Goal: Transaction & Acquisition: Subscribe to service/newsletter

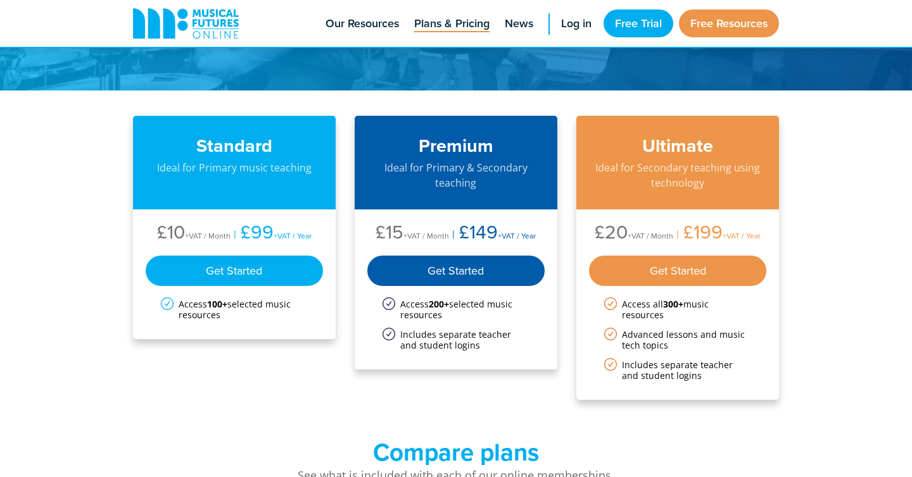
scroll to position [85, 0]
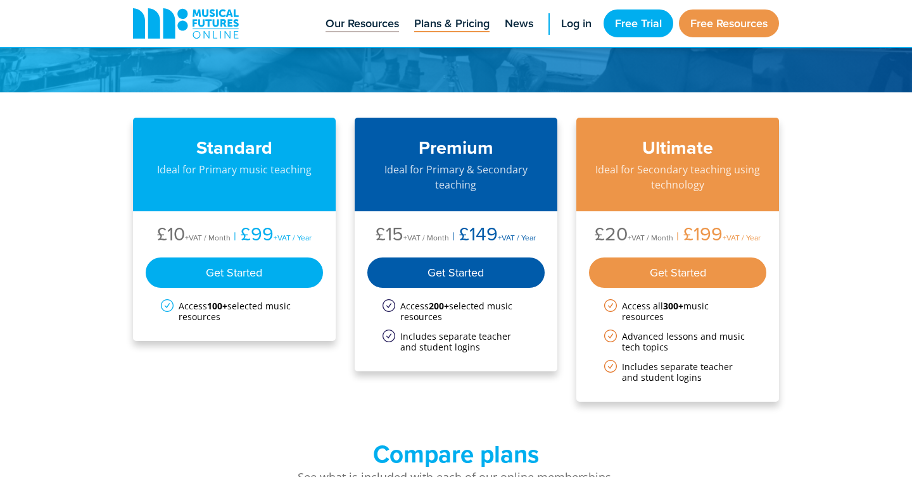
click at [360, 25] on span "Our Resources" at bounding box center [361, 23] width 73 height 17
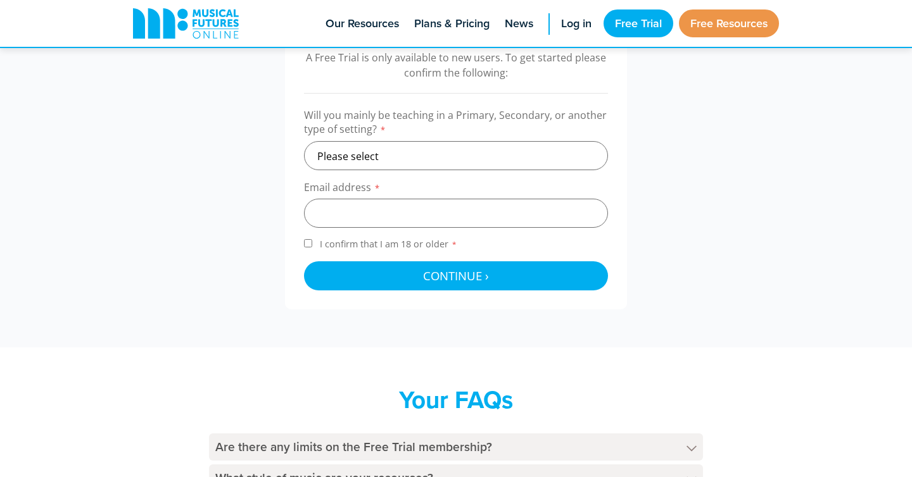
scroll to position [434, 0]
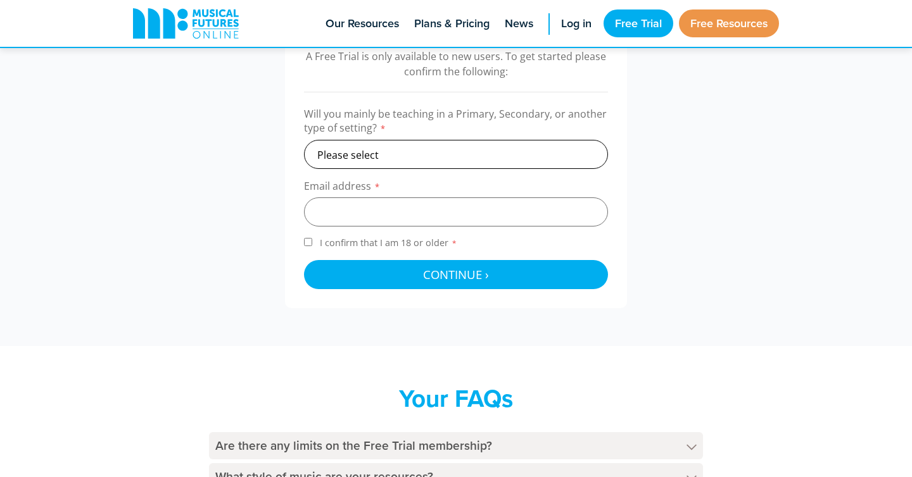
click at [407, 159] on select "Please select Primary Secondary Other" at bounding box center [456, 154] width 304 height 29
select select "secondary"
click at [304, 140] on select "Please select Primary Secondary Other" at bounding box center [456, 154] width 304 height 29
click at [356, 210] on input "email" at bounding box center [456, 212] width 304 height 29
type input "manuelcarazo85@gmail.com"
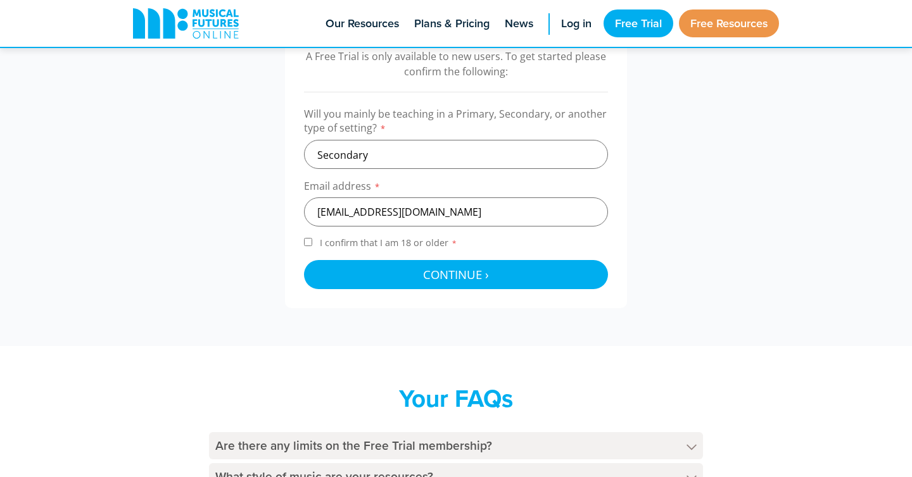
click at [308, 243] on input "I confirm that I am 18 or older *" at bounding box center [308, 242] width 8 height 8
checkbox input "true"
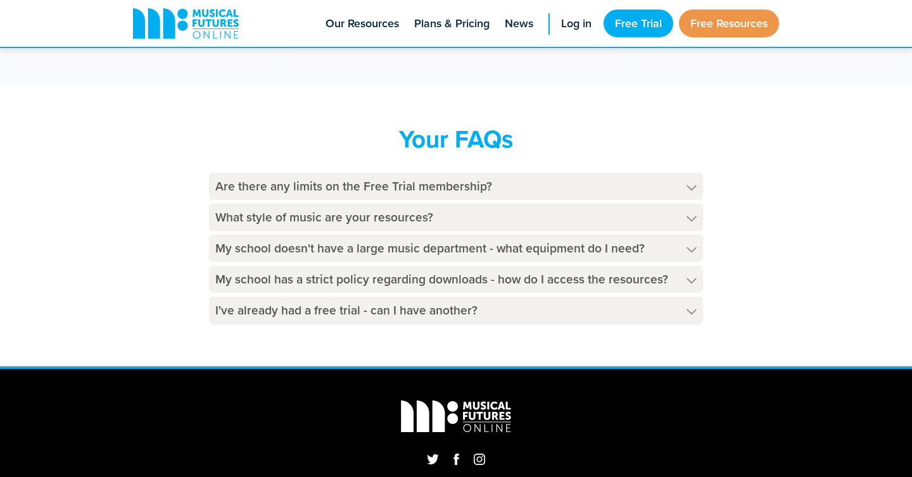
scroll to position [694, 0]
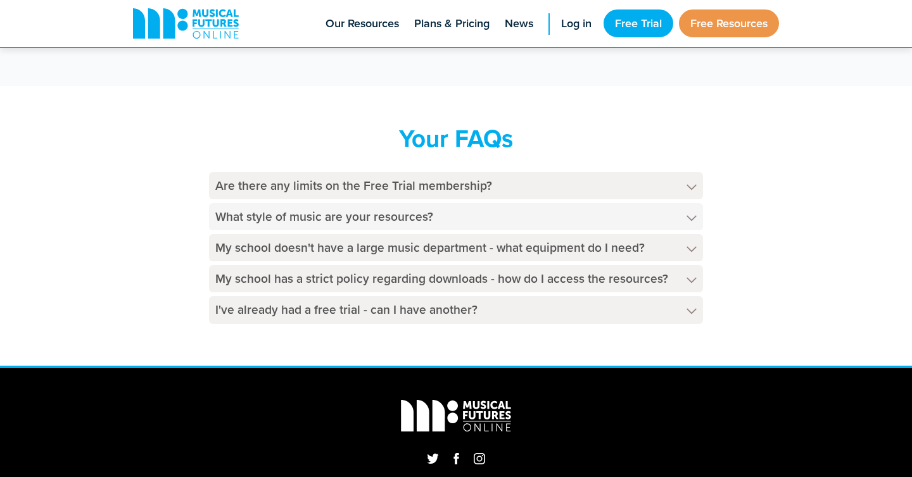
click at [282, 220] on h4 "What style of music are your resources?" at bounding box center [456, 216] width 494 height 27
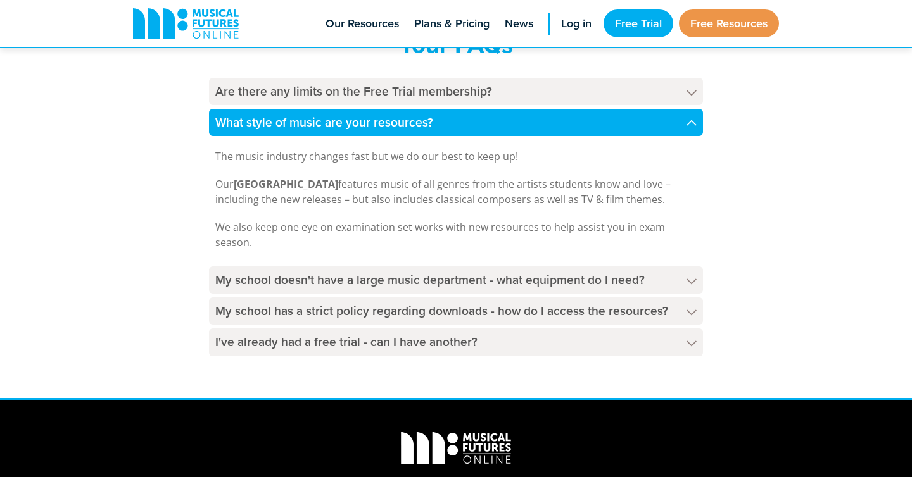
scroll to position [797, 0]
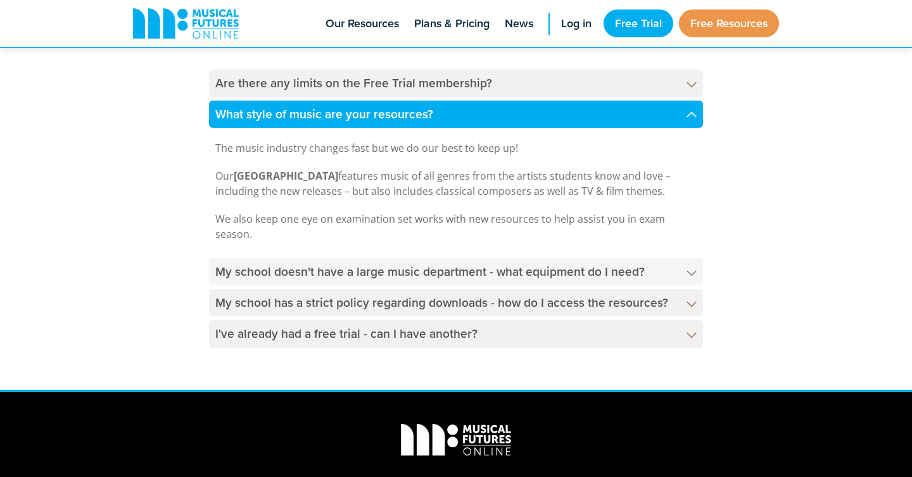
click at [327, 271] on h4 "My school doesn't have a large music department - what equipment do I need?" at bounding box center [456, 271] width 494 height 27
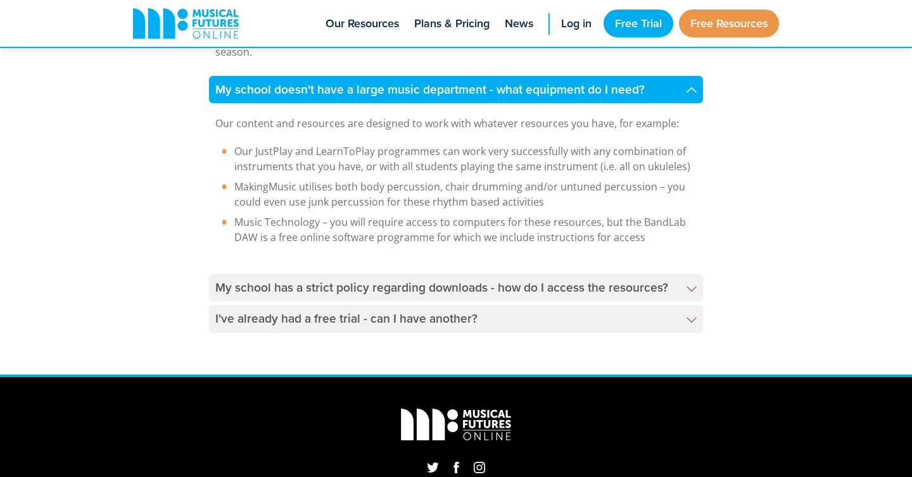
scroll to position [981, 0]
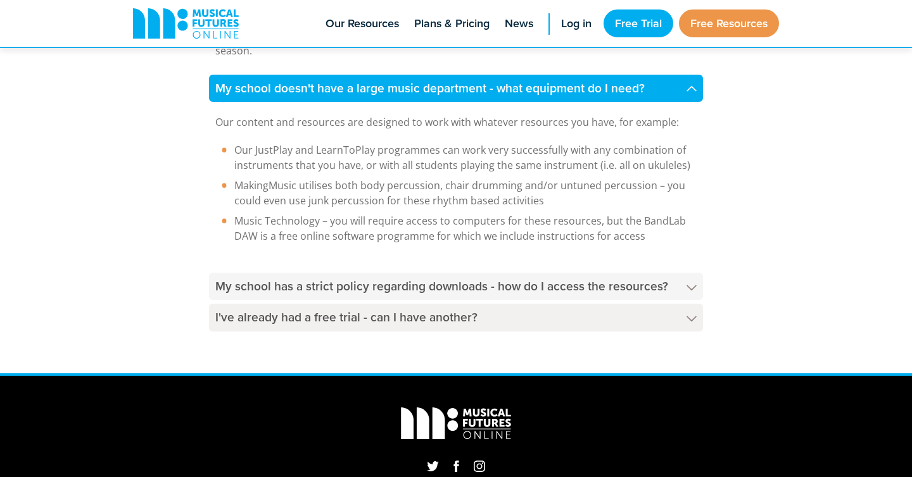
click at [370, 290] on h4 "My school has a strict policy regarding downloads - how do I access the resourc…" at bounding box center [456, 286] width 494 height 27
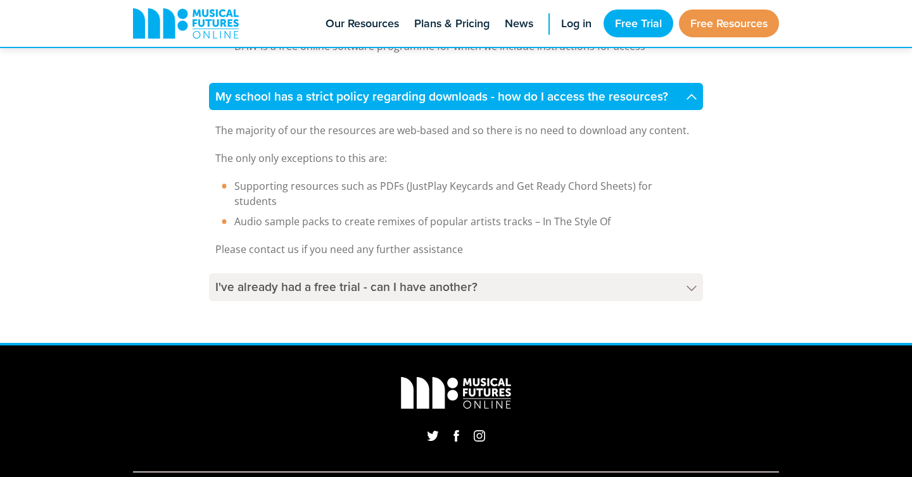
scroll to position [1175, 0]
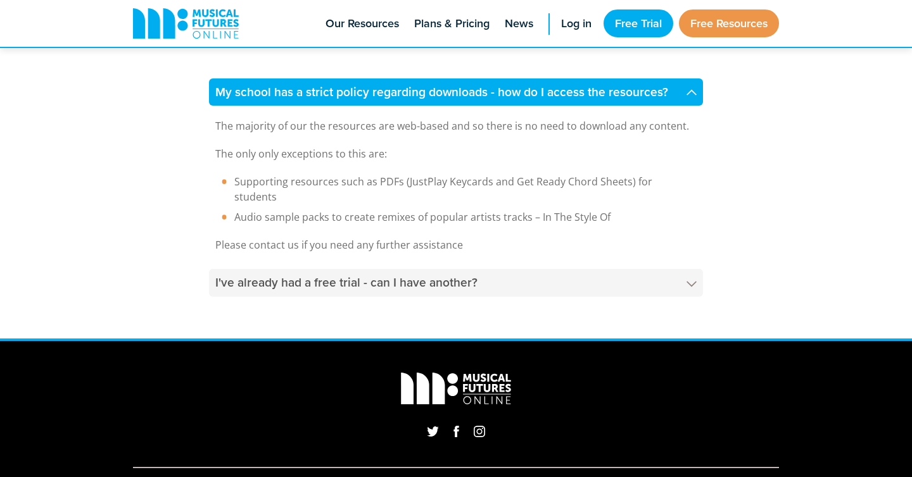
click at [286, 272] on h4 "I've already had a free trial - can I have another?" at bounding box center [456, 282] width 494 height 27
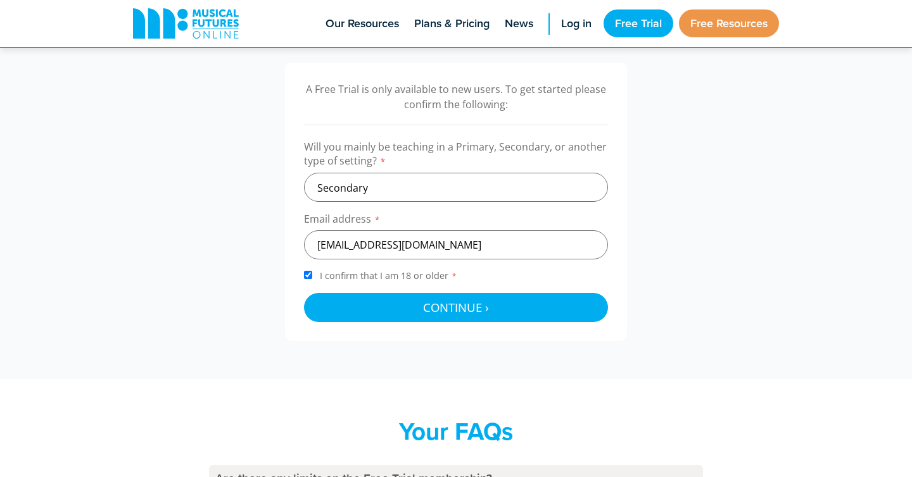
scroll to position [408, 0]
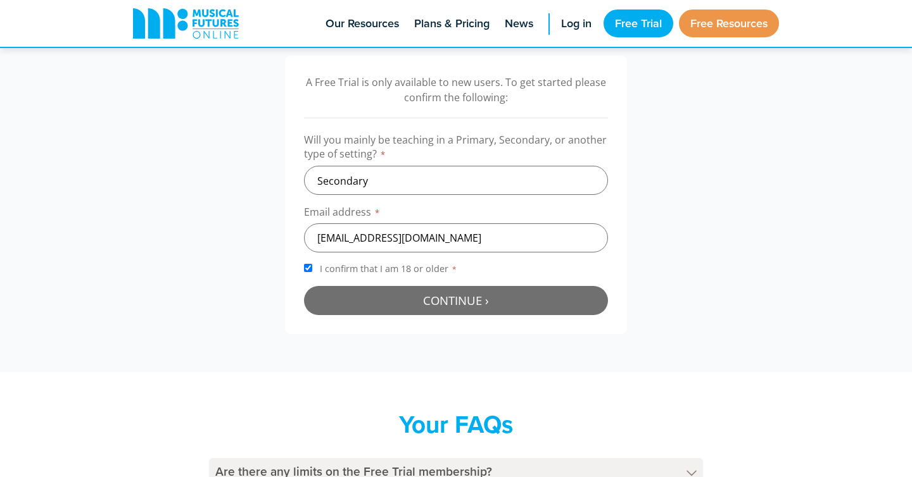
click at [433, 298] on span "Continue ›" at bounding box center [456, 300] width 66 height 16
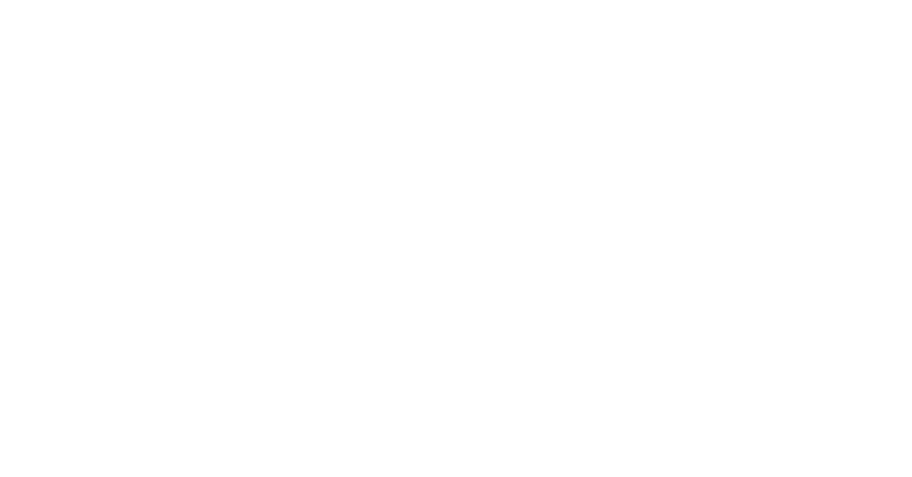
scroll to position [413, 0]
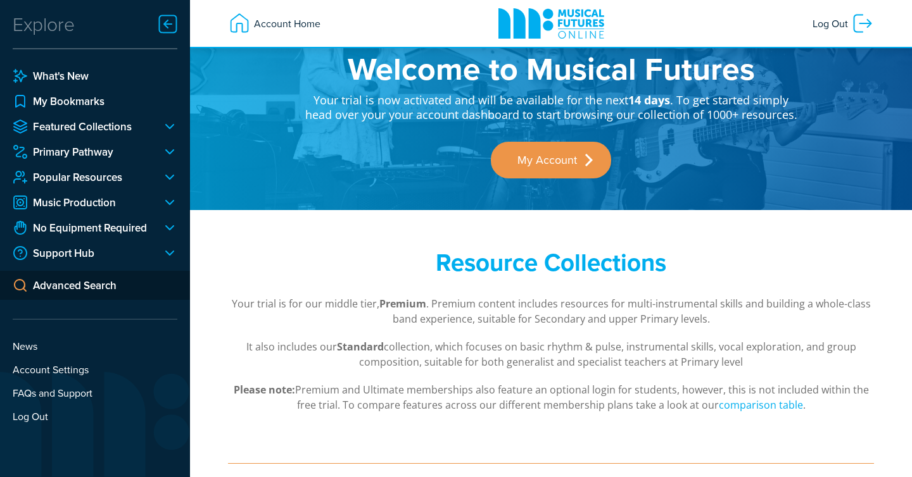
scroll to position [25, 0]
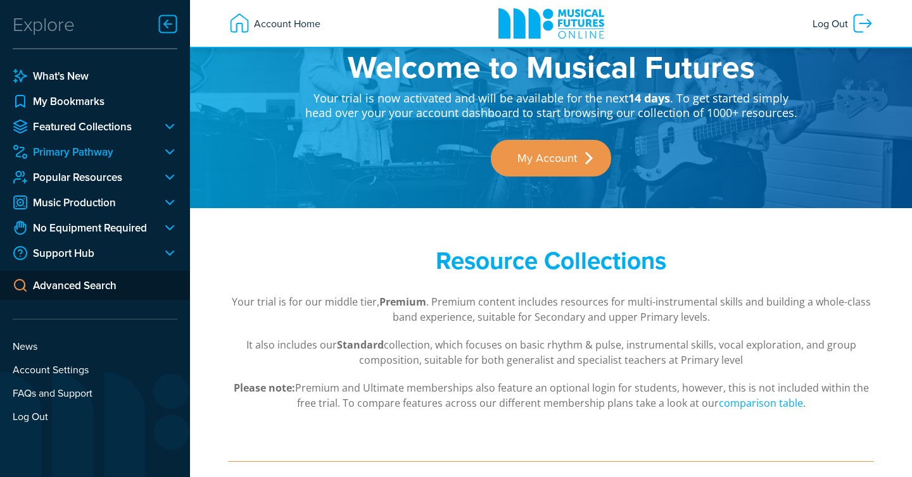
click at [106, 150] on link "Primary Pathway" at bounding box center [82, 151] width 139 height 15
